Goal: Check status: Check status

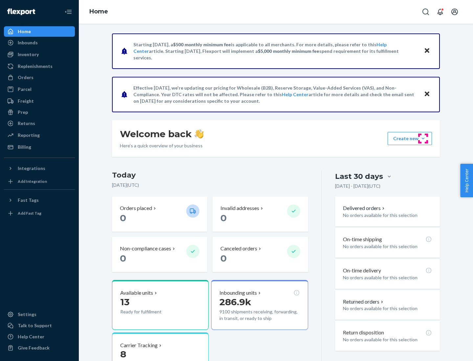
click at [423, 139] on button "Create new Create new inbound Create new order Create new product" at bounding box center [410, 138] width 44 height 13
click at [27, 43] on div "Inbounds" at bounding box center [28, 42] width 20 height 7
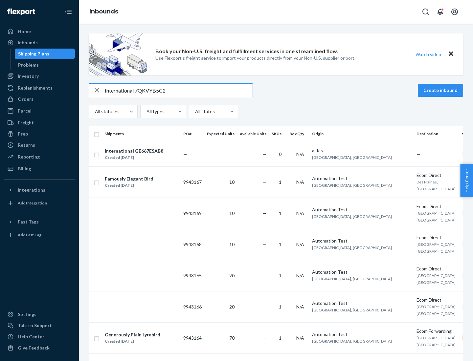
type input "International 7QKVYB5C29"
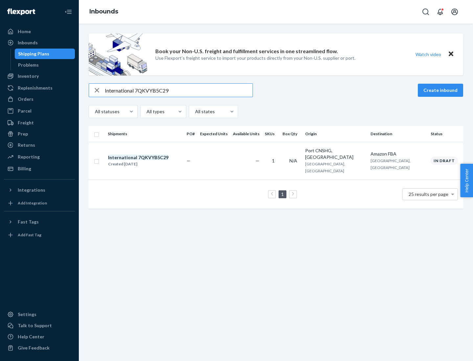
click at [150, 161] on div "Created [DATE]" at bounding box center [138, 164] width 60 height 7
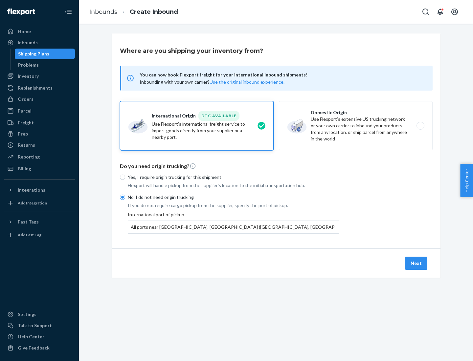
click at [417, 263] on button "Next" at bounding box center [416, 263] width 22 height 13
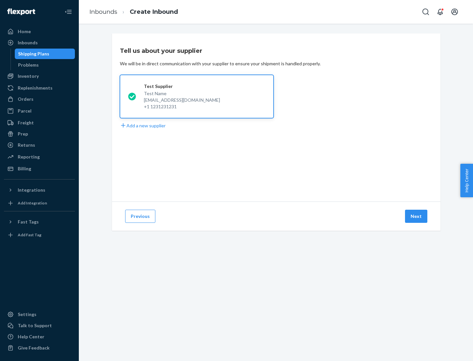
click at [417, 217] on button "Next" at bounding box center [416, 216] width 22 height 13
